Goal: Task Accomplishment & Management: Use online tool/utility

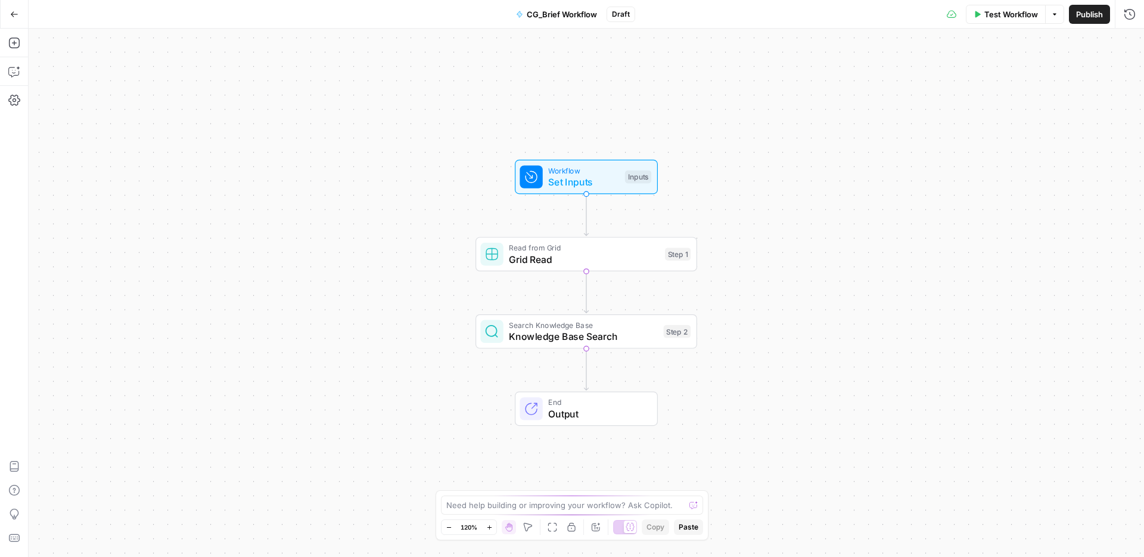
click at [17, 19] on button "Go Back" at bounding box center [14, 14] width 21 height 21
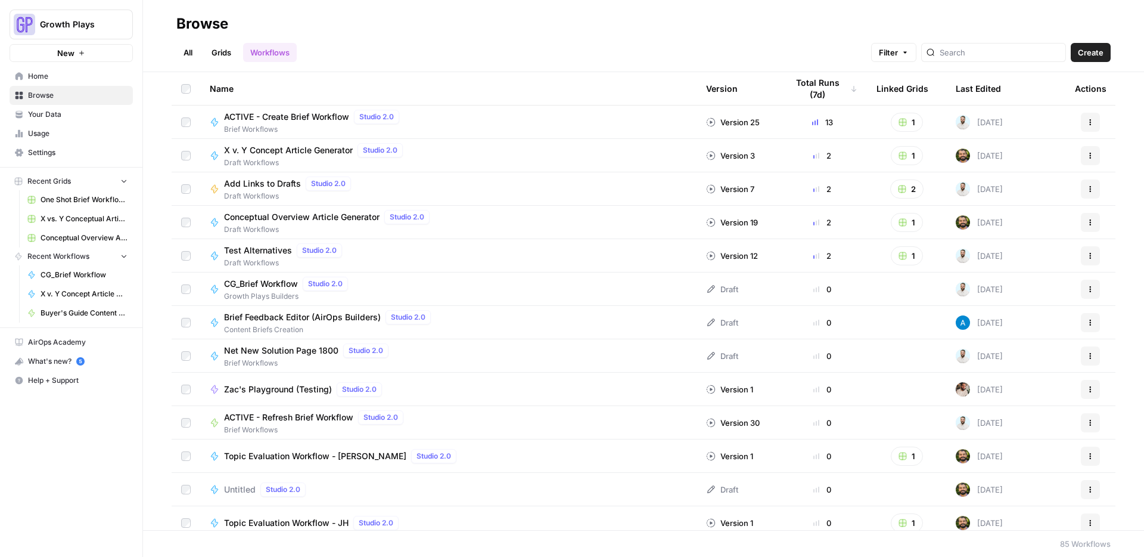
click at [44, 94] on span "Browse" at bounding box center [78, 95] width 100 height 11
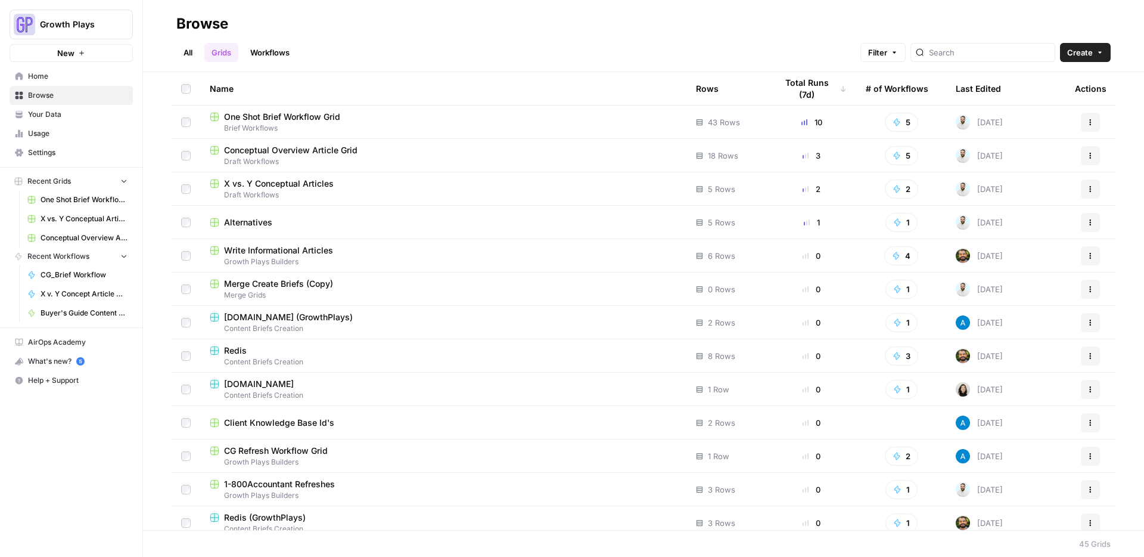
click at [190, 49] on link "All" at bounding box center [187, 52] width 23 height 19
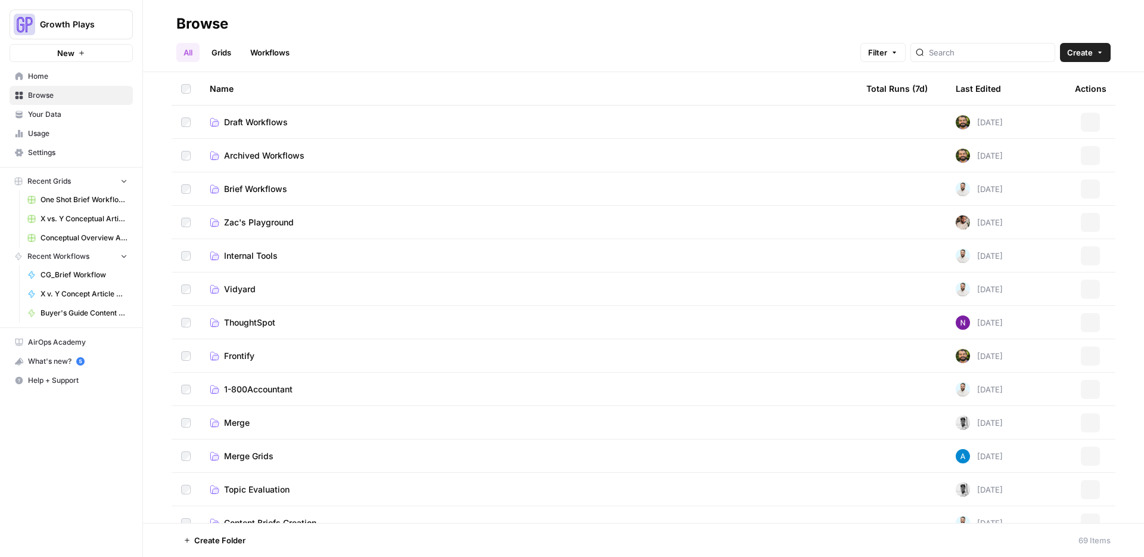
click at [269, 122] on span "Draft Workflows" at bounding box center [256, 122] width 64 height 12
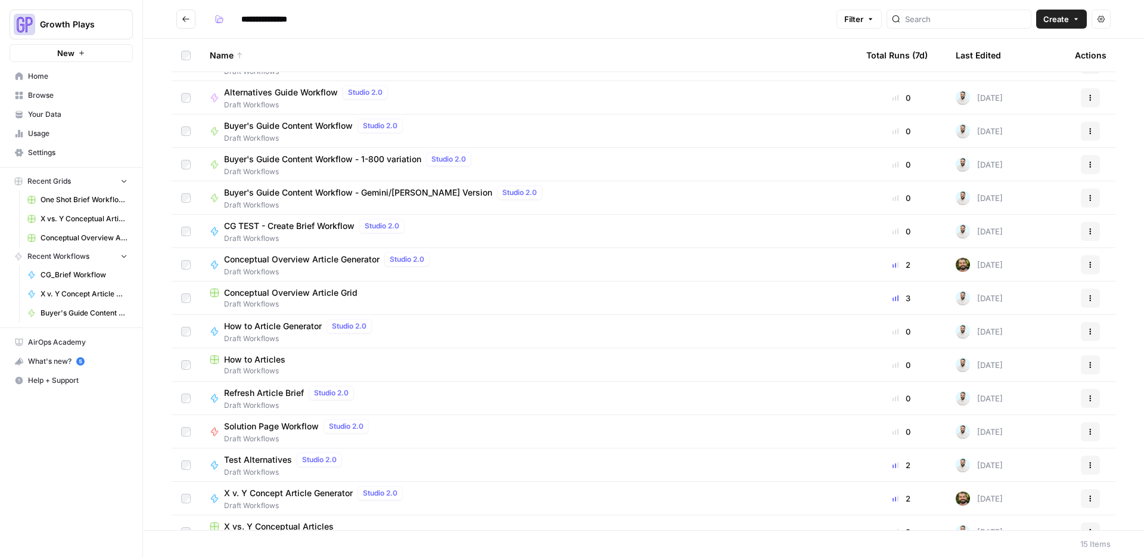
scroll to position [43, 0]
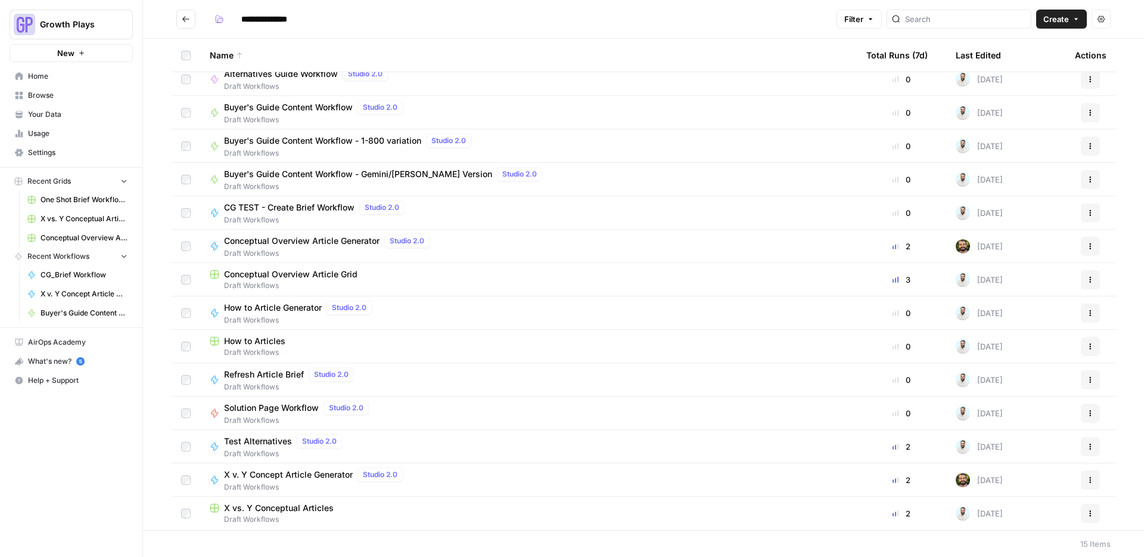
click at [285, 272] on span "Conceptual Overview Article Grid" at bounding box center [291, 274] width 134 height 12
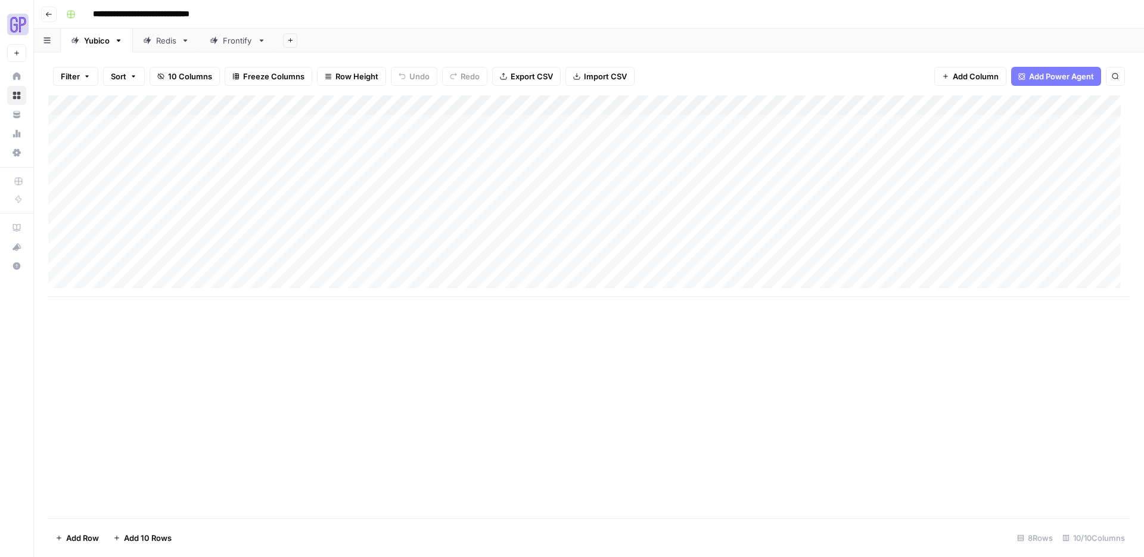
click at [1004, 264] on div "Add Column" at bounding box center [589, 195] width 1082 height 201
click at [1043, 264] on div "Add Column" at bounding box center [589, 195] width 1082 height 201
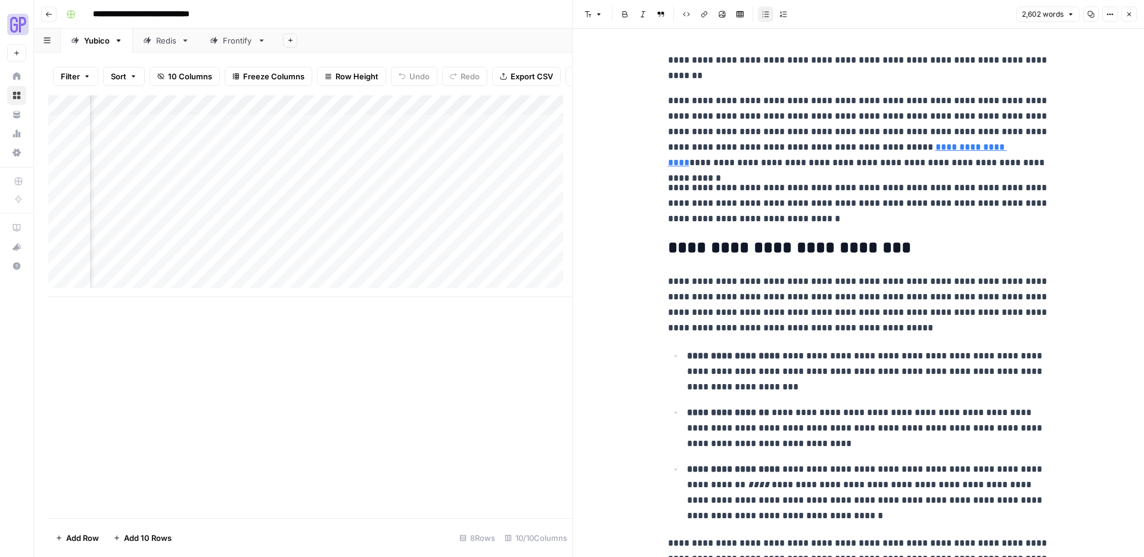
click at [1088, 17] on icon "button" at bounding box center [1091, 14] width 7 height 7
click at [1135, 21] on button "Close" at bounding box center [1129, 14] width 15 height 15
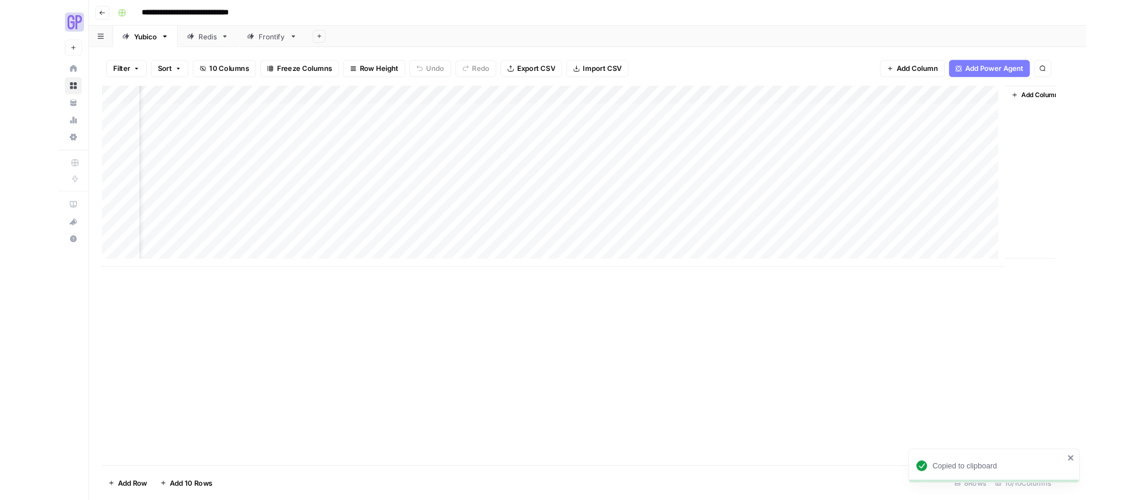
scroll to position [0, 94]
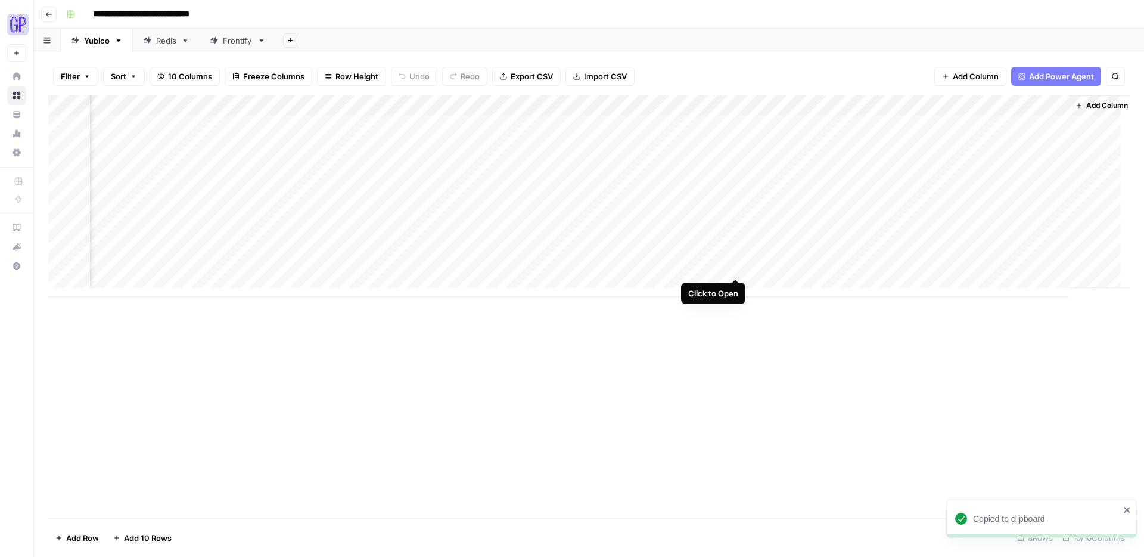
click at [735, 268] on div "Add Column" at bounding box center [589, 195] width 1082 height 201
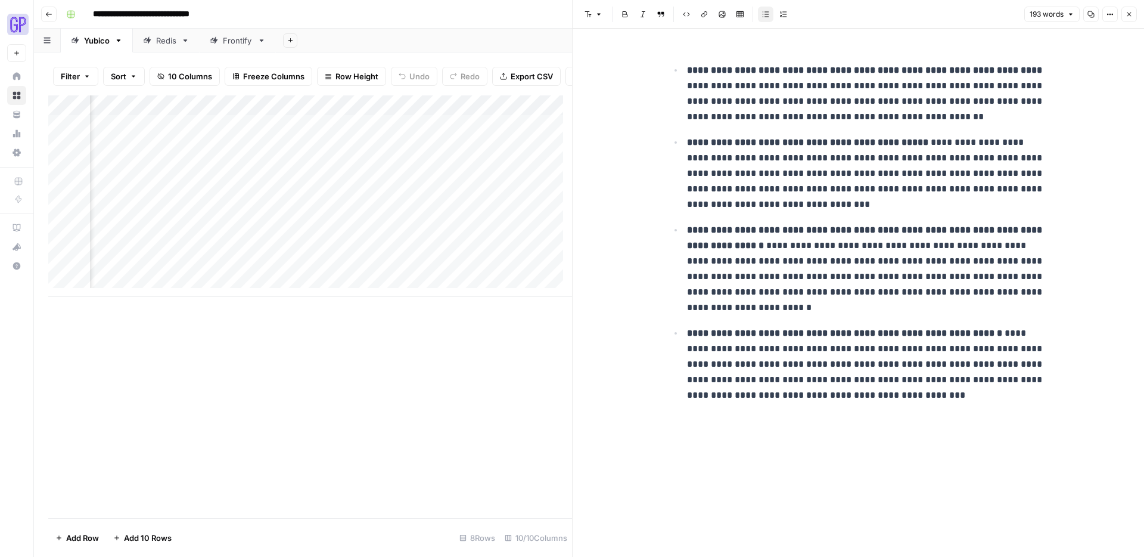
click at [1094, 15] on icon "button" at bounding box center [1091, 14] width 7 height 7
click at [1125, 10] on button "Close" at bounding box center [1129, 14] width 15 height 15
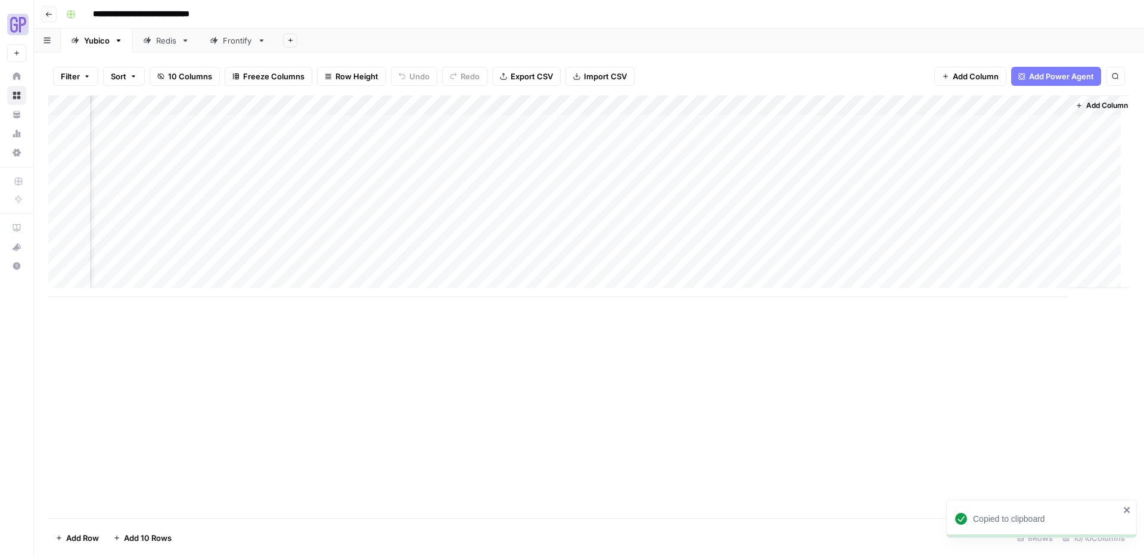
click at [628, 265] on div "Add Column" at bounding box center [589, 195] width 1082 height 201
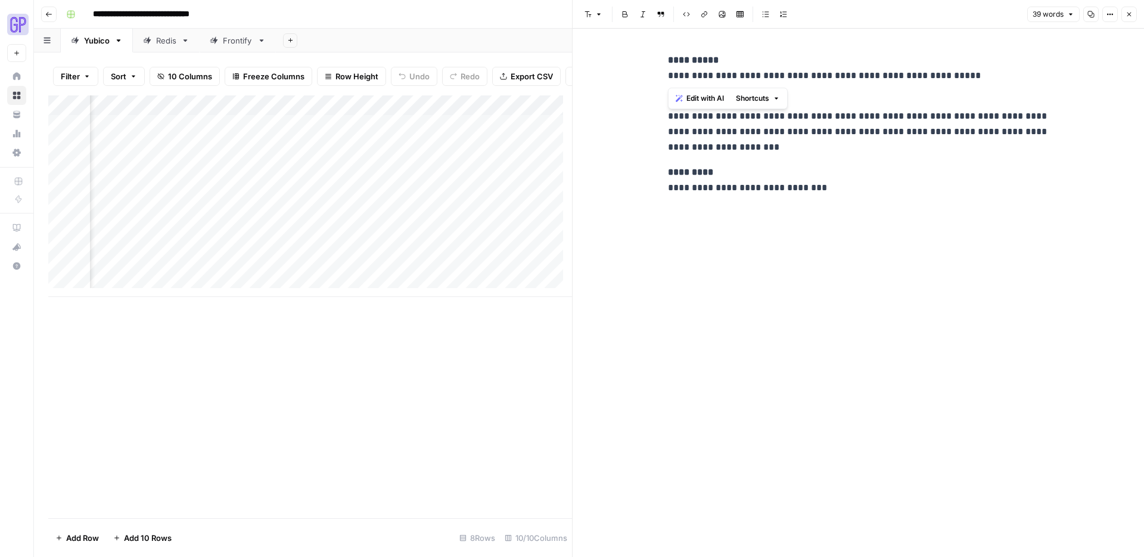
drag, startPoint x: 967, startPoint y: 75, endPoint x: 666, endPoint y: 73, distance: 301.0
click at [666, 73] on div "**********" at bounding box center [859, 124] width 396 height 153
copy p "**********"
click at [771, 156] on div "**********" at bounding box center [859, 124] width 396 height 153
drag, startPoint x: 737, startPoint y: 142, endPoint x: 668, endPoint y: 122, distance: 72.0
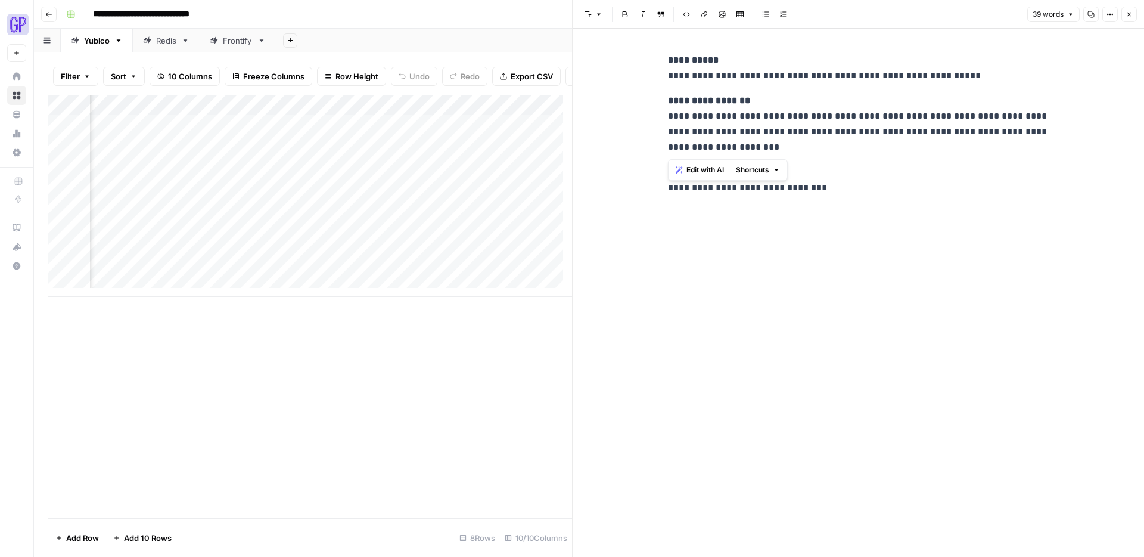
click at [668, 122] on p "**********" at bounding box center [858, 124] width 381 height 62
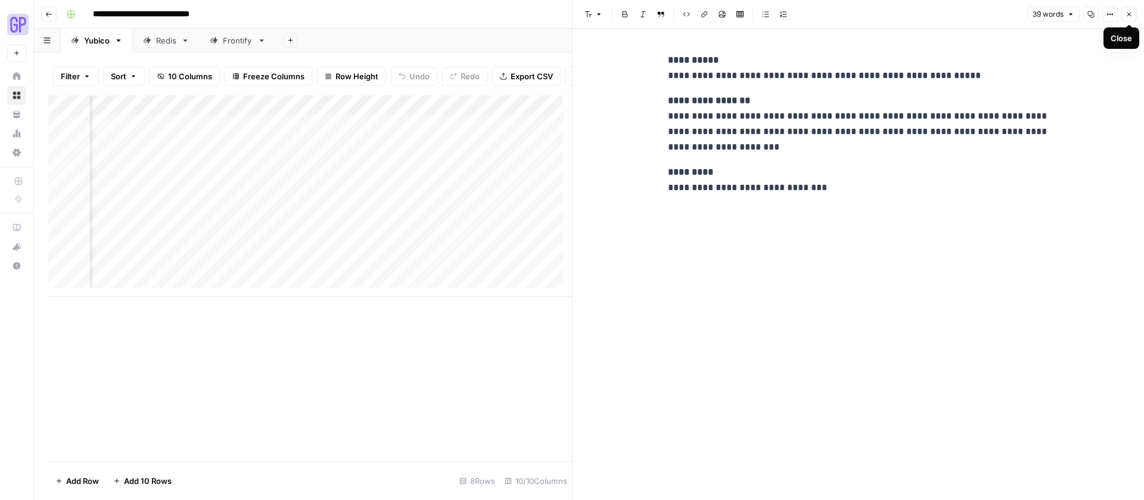
click at [1135, 10] on button "Close" at bounding box center [1129, 14] width 15 height 15
